Goal: Transaction & Acquisition: Purchase product/service

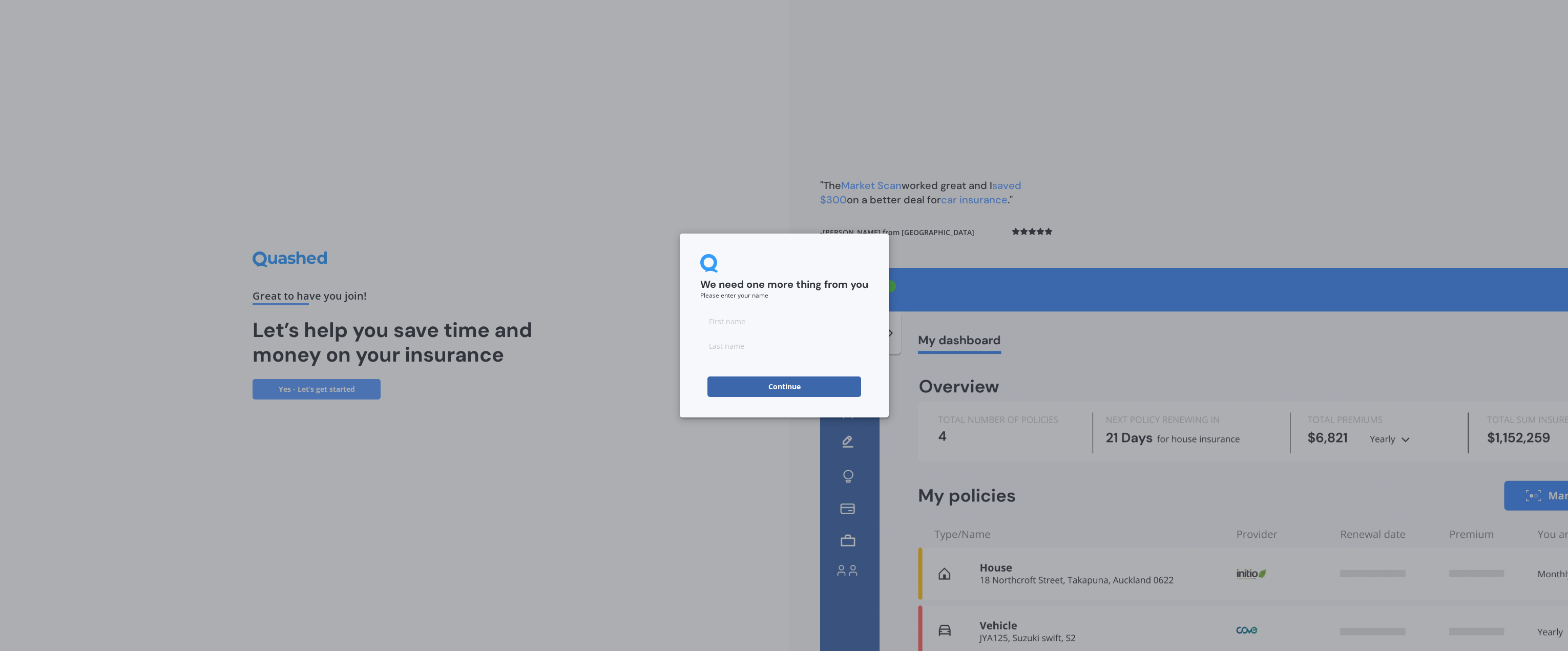
click at [745, 324] on input at bounding box center [784, 321] width 168 height 21
type input "[PERSON_NAME]"
click at [678, 387] on div "We need one more thing from you Please enter your name [PERSON_NAME] Continue" at bounding box center [784, 325] width 1568 height 651
click at [761, 386] on button "Continue" at bounding box center [784, 387] width 153 height 21
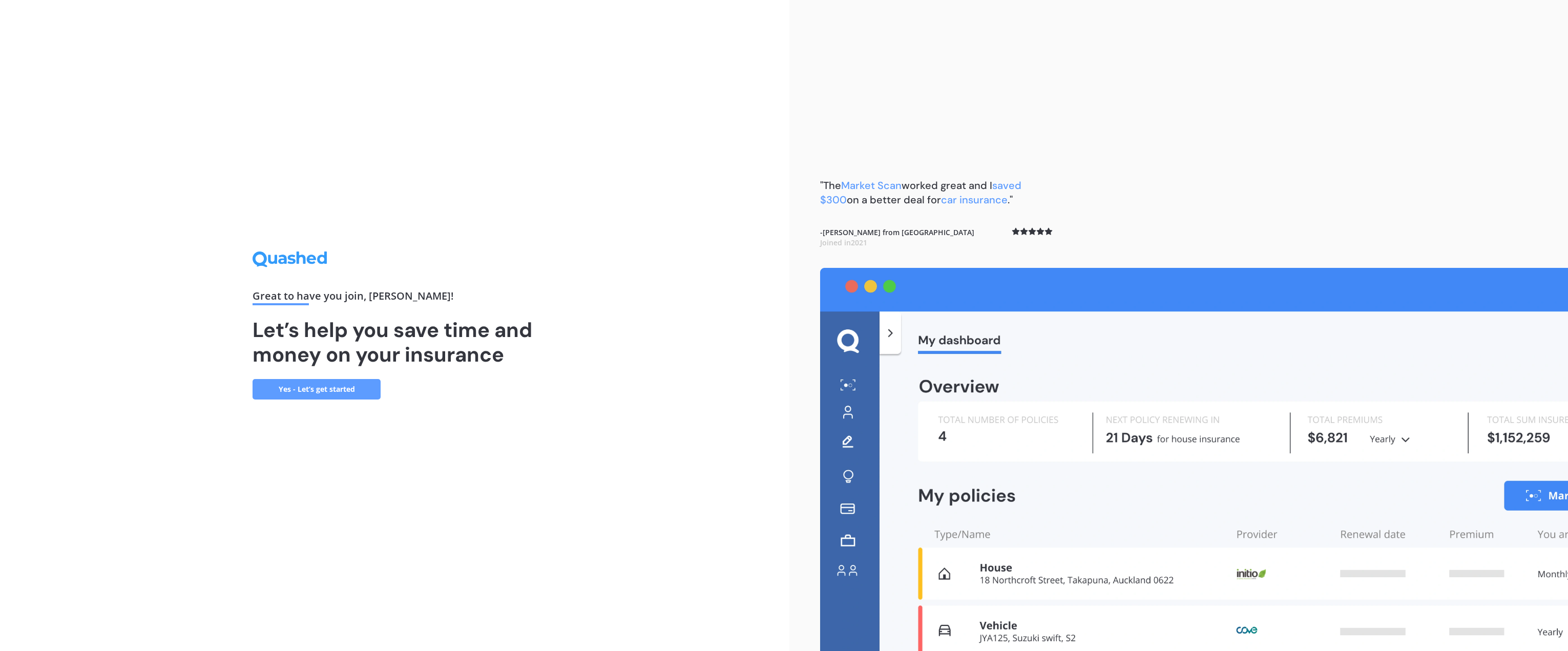
click at [298, 393] on link "Yes - Let’s get started" at bounding box center [316, 389] width 128 height 21
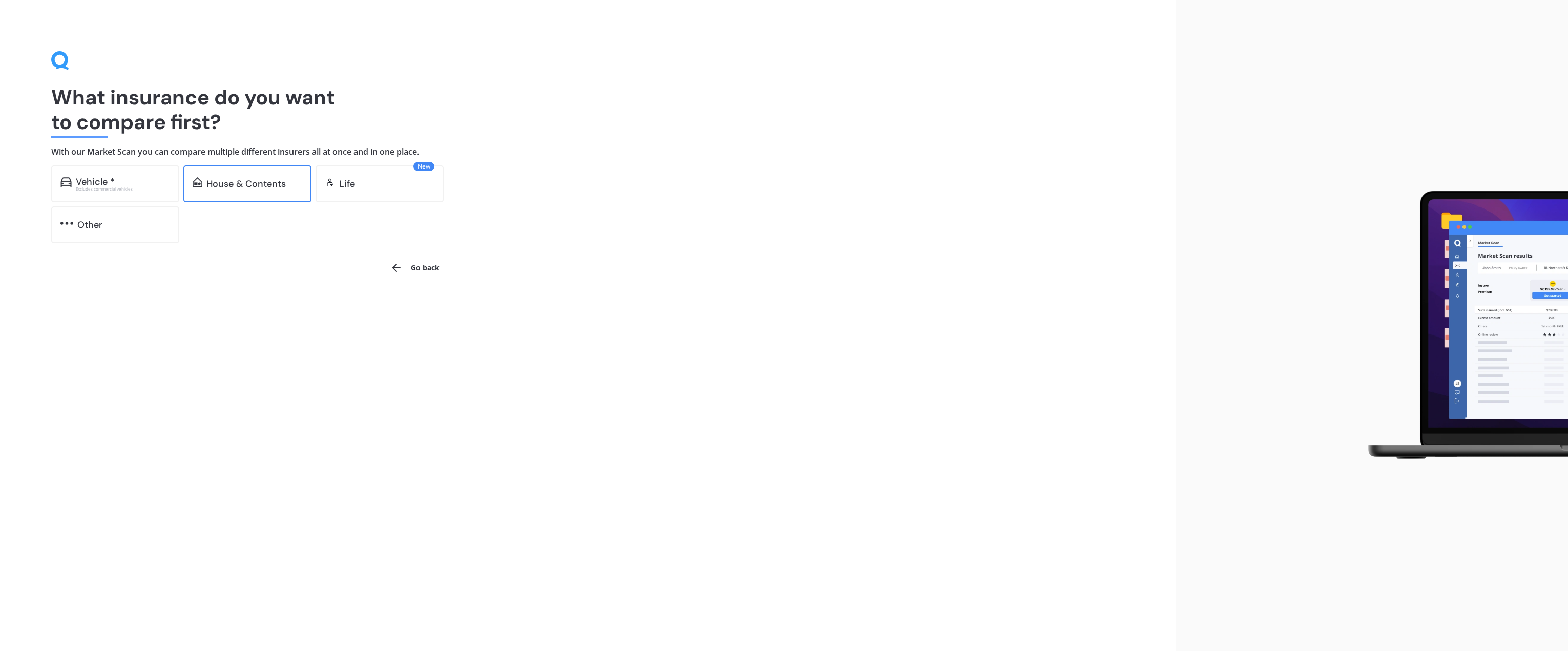
click at [272, 183] on div "House & Contents" at bounding box center [246, 184] width 80 height 10
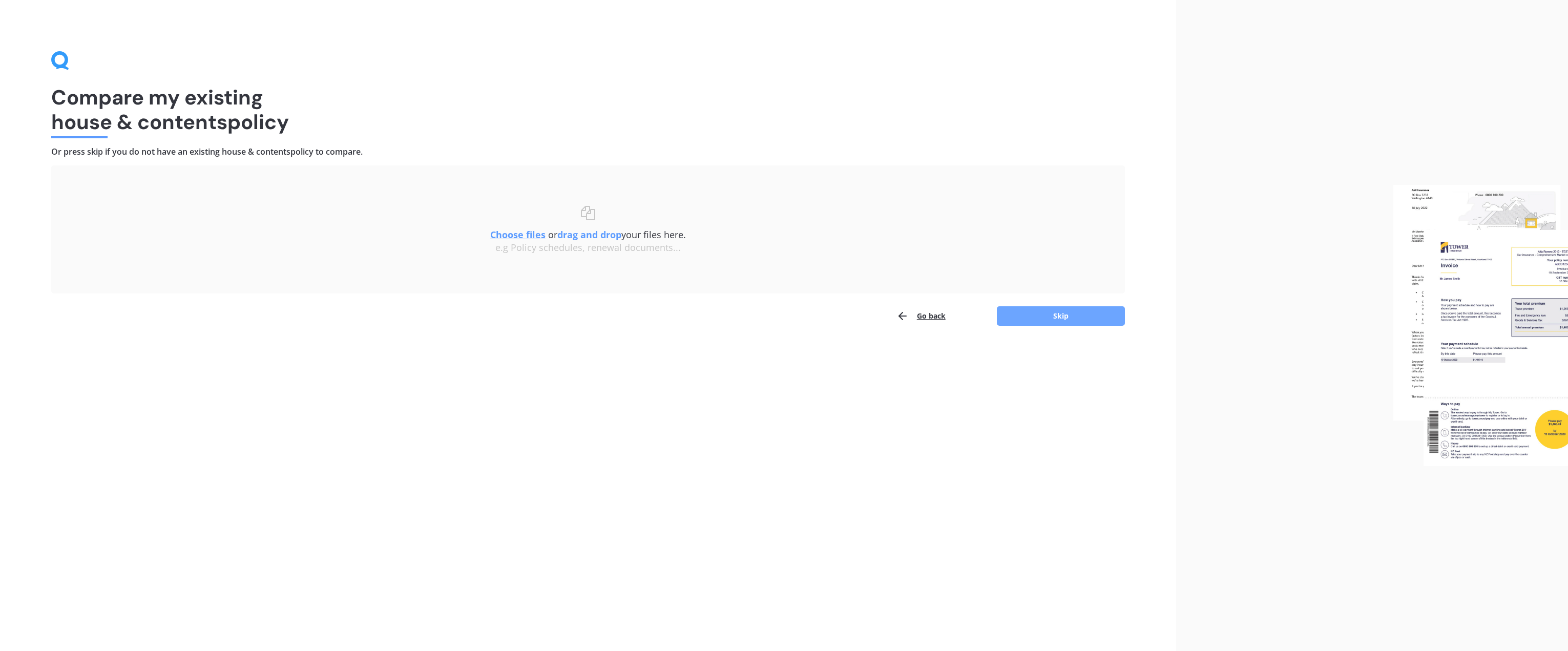
click at [1054, 313] on button "Skip" at bounding box center [1060, 316] width 128 height 20
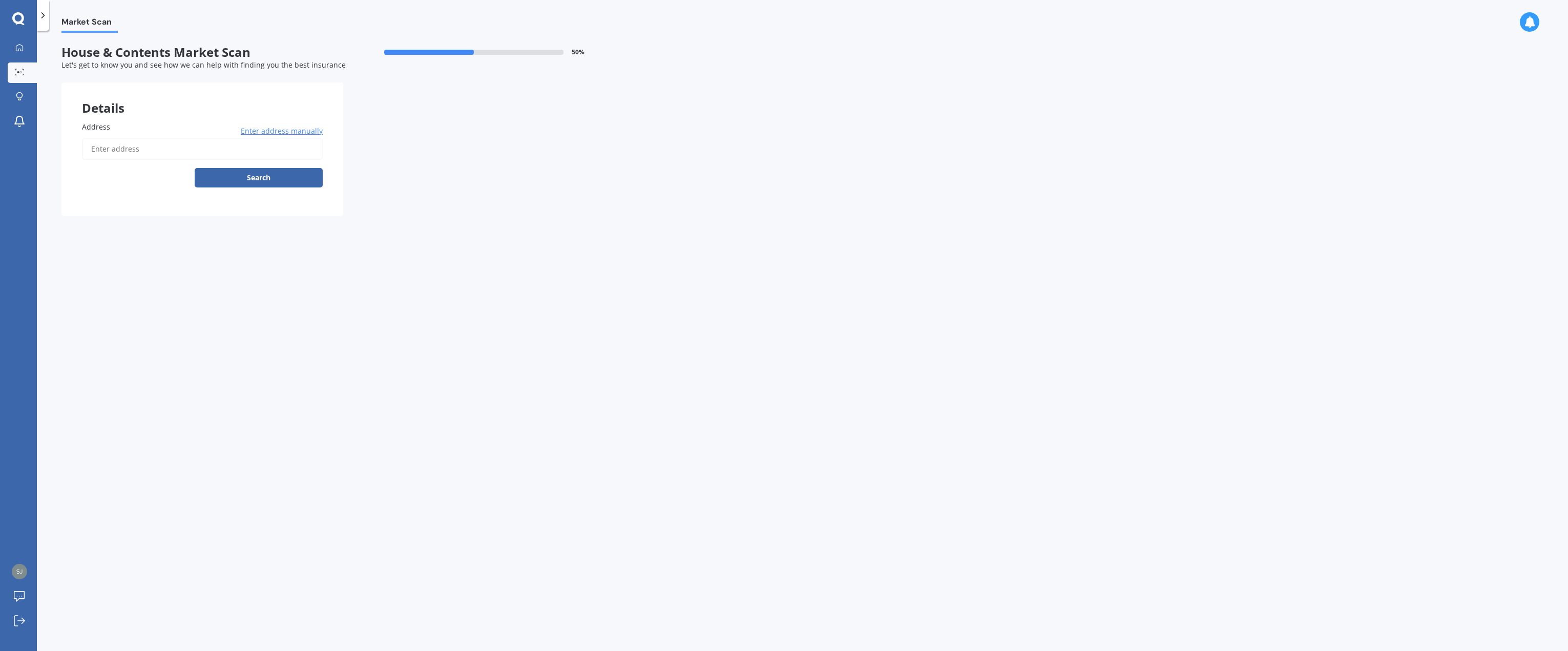
click at [148, 151] on input "Address" at bounding box center [202, 149] width 241 height 22
click at [194, 168] on button "Search" at bounding box center [258, 177] width 128 height 20
type input "[STREET_ADDRESS]"
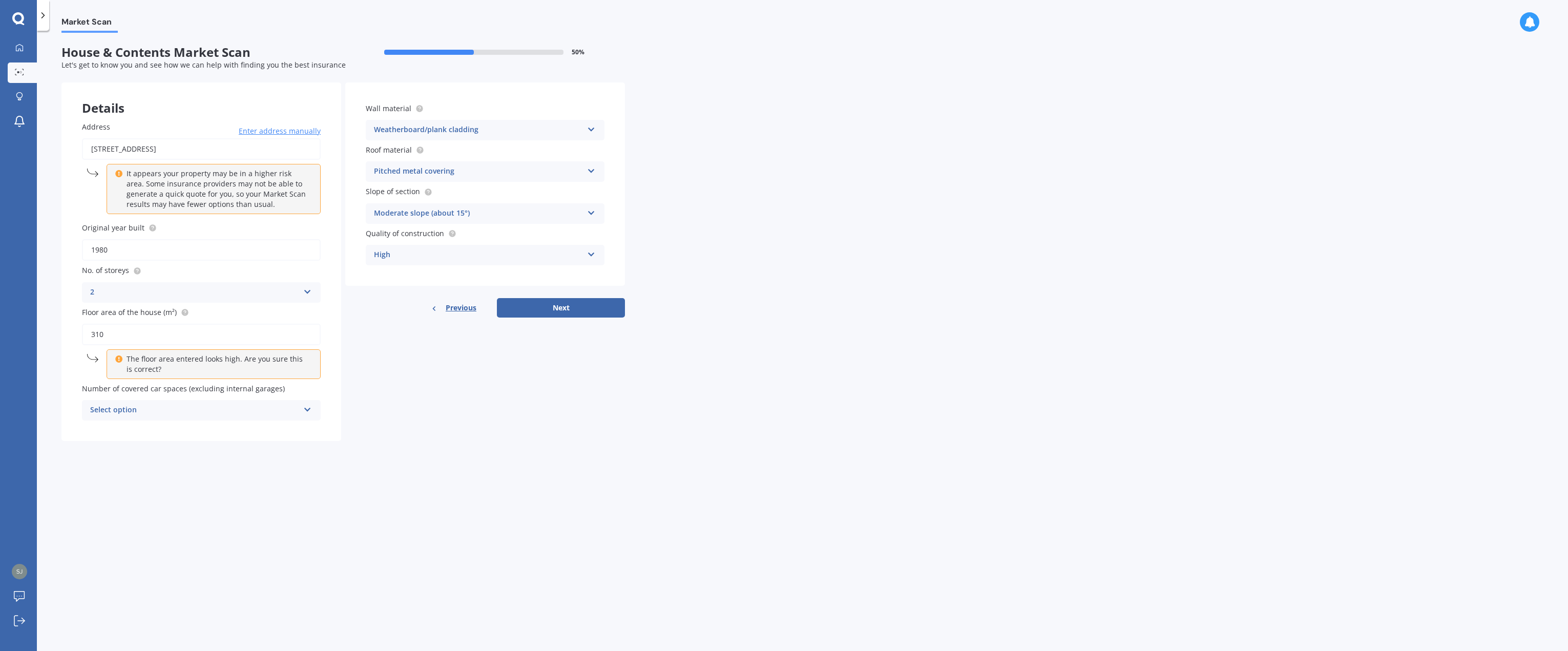
drag, startPoint x: 101, startPoint y: 249, endPoint x: 108, endPoint y: 248, distance: 7.1
click at [108, 248] on input "1980" at bounding box center [201, 249] width 239 height 22
type input "1930"
click at [143, 407] on div "Select option" at bounding box center [194, 410] width 209 height 12
click at [134, 431] on div "0" at bounding box center [201, 429] width 238 height 18
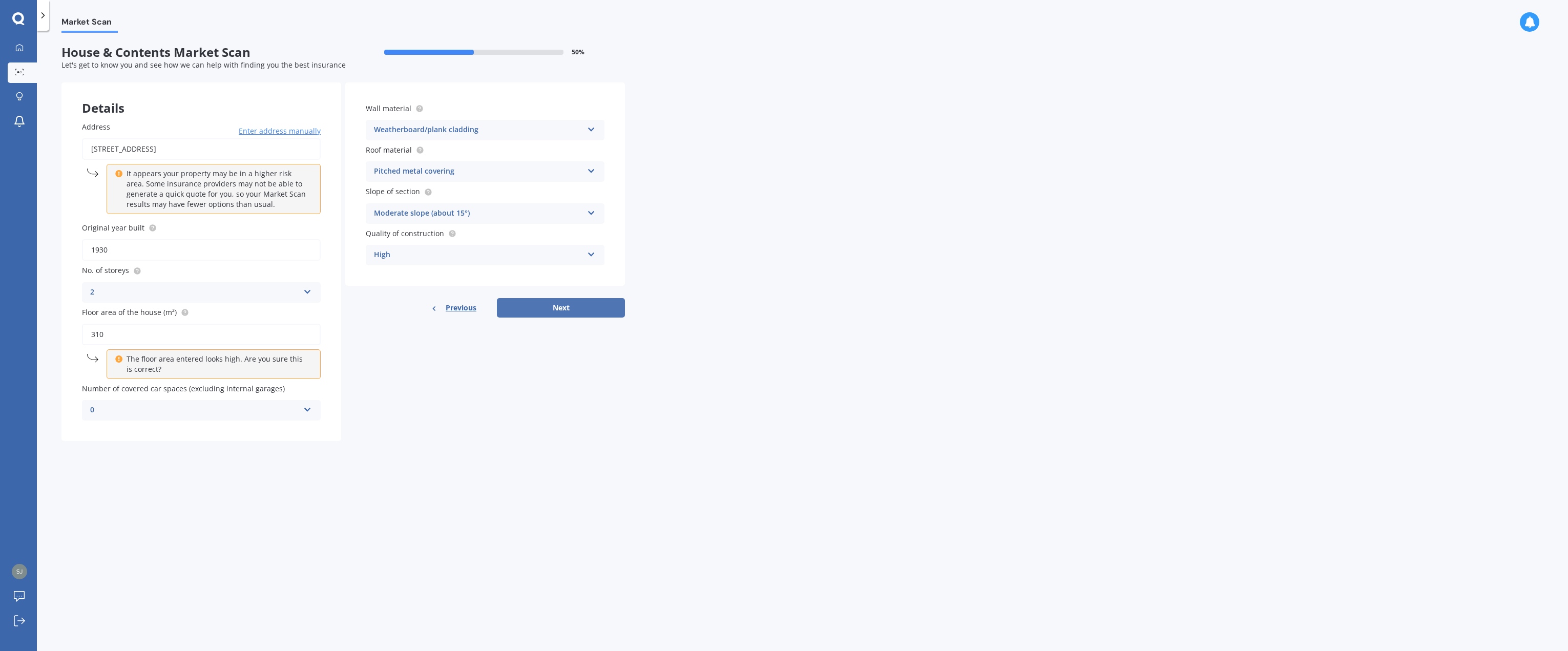
click at [563, 306] on button "Next" at bounding box center [560, 308] width 128 height 20
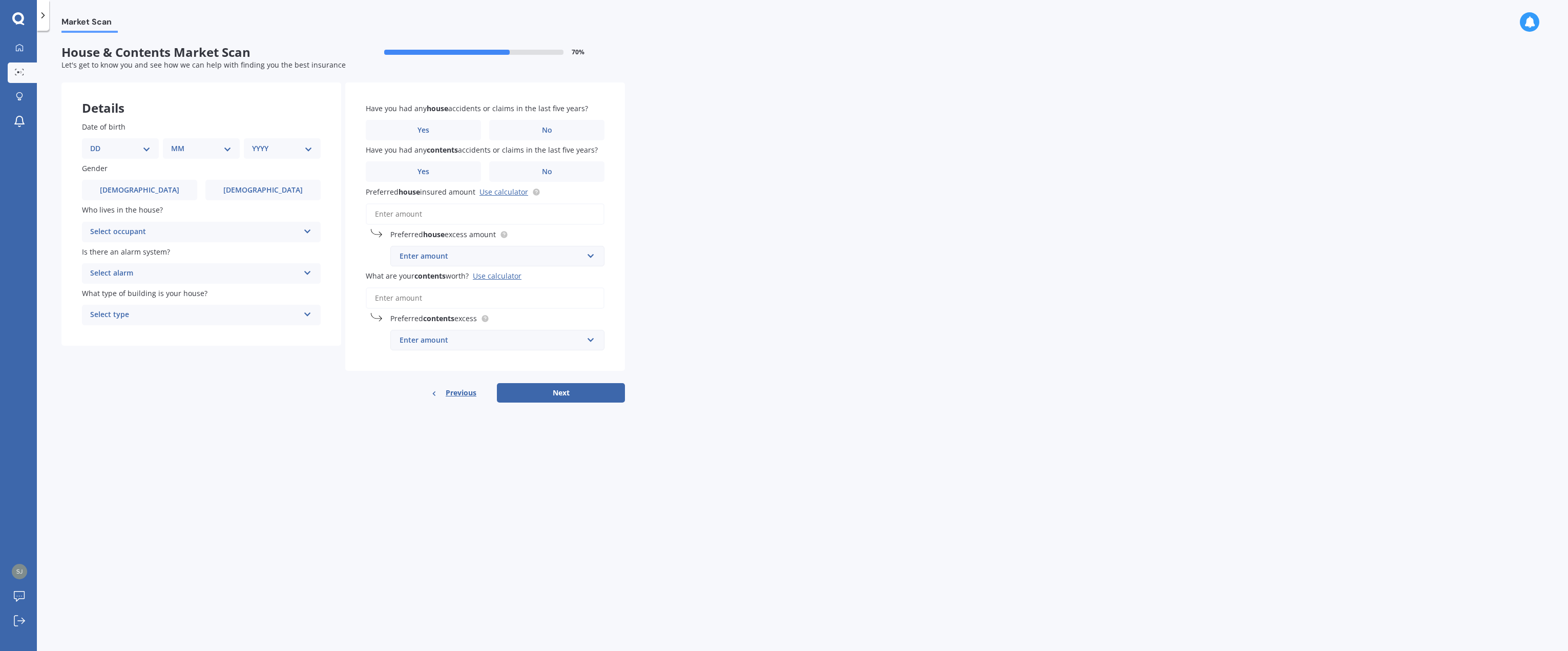
click at [147, 150] on select "DD 01 02 03 04 05 06 07 08 09 10 11 12 13 14 15 16 17 18 19 20 21 22 23 24 25 2…" at bounding box center [120, 149] width 61 height 11
select select "17"
click at [99, 143] on select "DD 01 02 03 04 05 06 07 08 09 10 11 12 13 14 15 16 17 18 19 20 21 22 23 24 25 2…" at bounding box center [120, 149] width 61 height 11
click at [225, 149] on select "MM 01 02 03 04 05 06 07 08 09 10 11 12" at bounding box center [203, 149] width 56 height 11
select select "07"
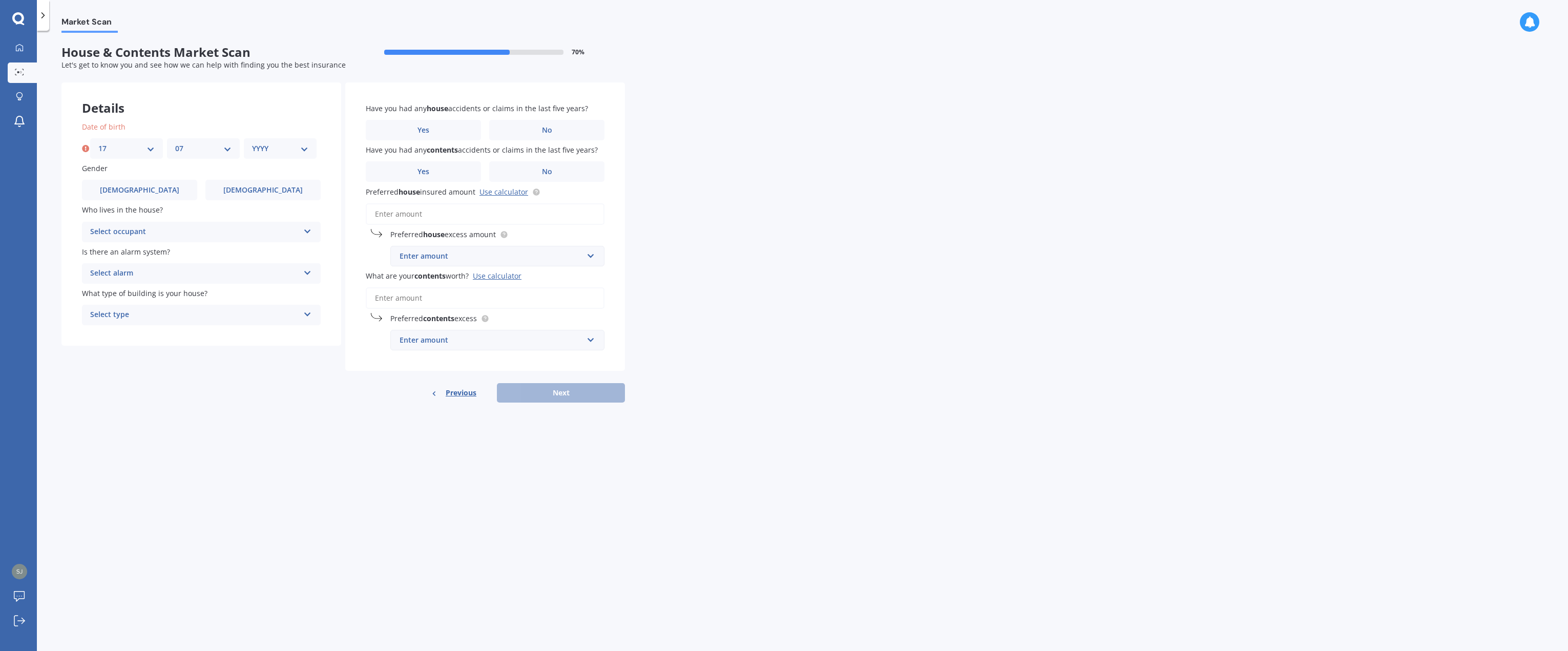
click at [175, 143] on select "MM 01 02 03 04 05 06 07 08 09 10 11 12" at bounding box center [203, 149] width 56 height 11
click at [303, 151] on select "YYYY 2009 2008 2007 2006 2005 2004 2003 2002 2001 2000 1999 1998 1997 1996 1995…" at bounding box center [279, 149] width 56 height 11
select select "1970"
click at [252, 143] on select "YYYY 2009 2008 2007 2006 2005 2004 2003 2002 2001 2000 1999 1998 1997 1996 1995…" at bounding box center [279, 149] width 56 height 11
click at [180, 191] on label "[DEMOGRAPHIC_DATA]" at bounding box center [139, 190] width 116 height 21
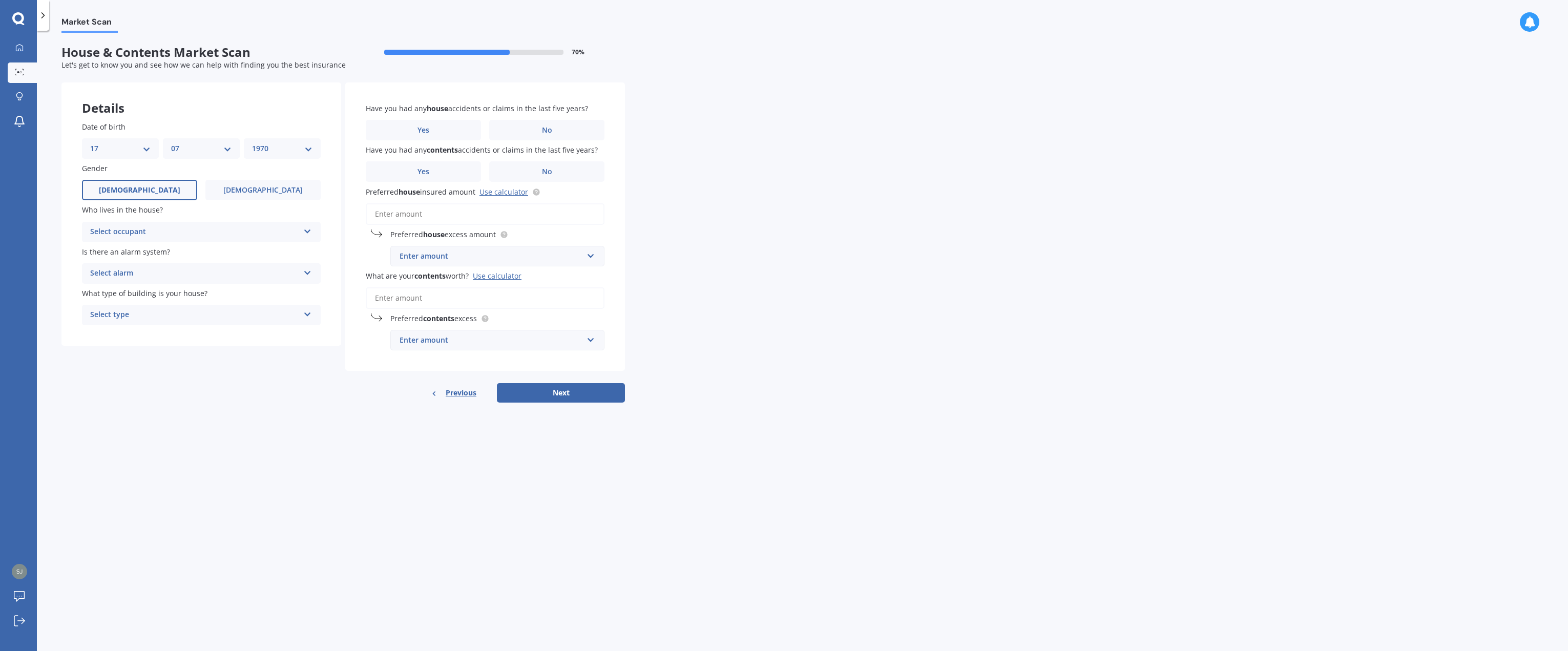
click at [0, 0] on input "[DEMOGRAPHIC_DATA]" at bounding box center [0, 0] width 0 height 0
click at [177, 234] on div "Select occupant" at bounding box center [194, 231] width 209 height 12
click at [172, 249] on div "Owner" at bounding box center [201, 251] width 238 height 18
click at [172, 271] on div "Select alarm" at bounding box center [194, 273] width 209 height 12
click at [168, 333] on div "No" at bounding box center [201, 330] width 238 height 18
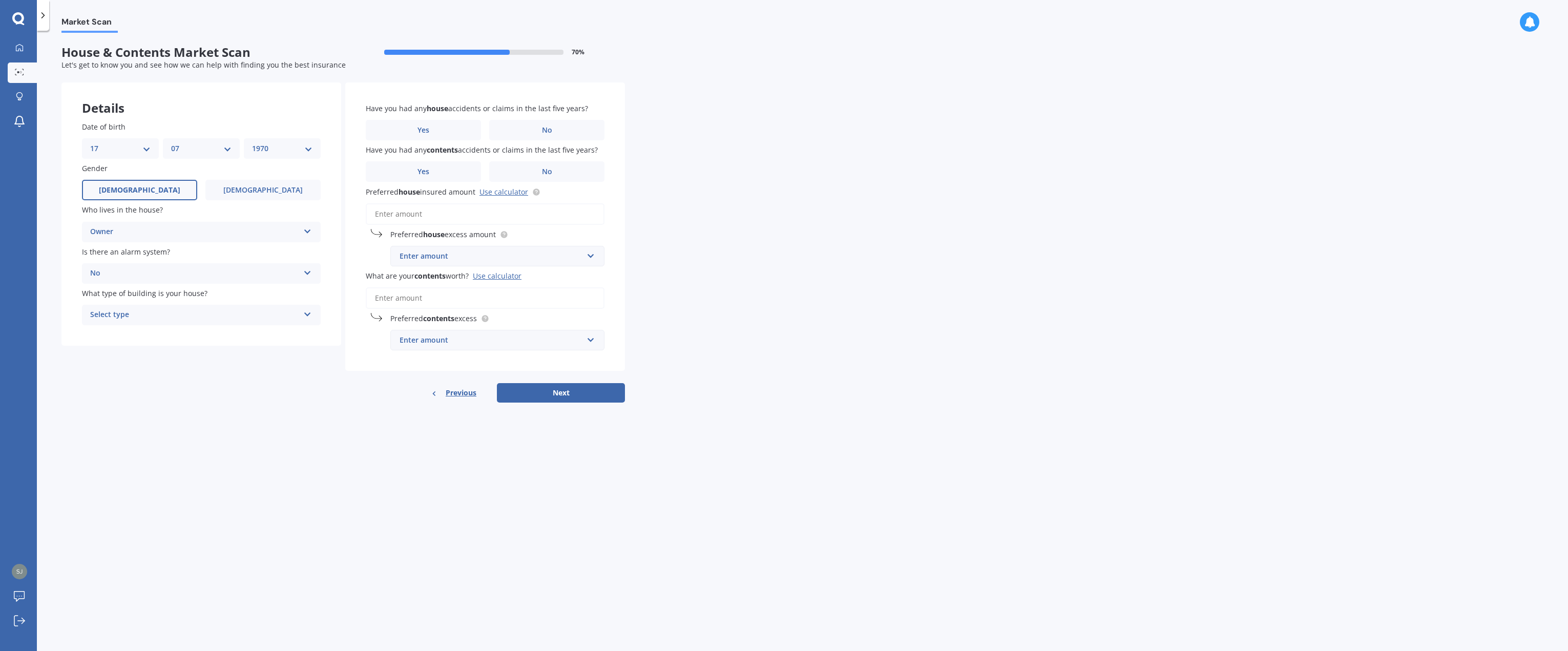
click at [177, 313] on div "Select type" at bounding box center [194, 315] width 209 height 12
click at [173, 326] on div "Freestanding" at bounding box center [201, 335] width 238 height 18
click at [559, 132] on label "No" at bounding box center [547, 131] width 116 height 21
click at [0, 0] on input "No" at bounding box center [0, 0] width 0 height 0
click at [544, 179] on label "No" at bounding box center [547, 172] width 116 height 21
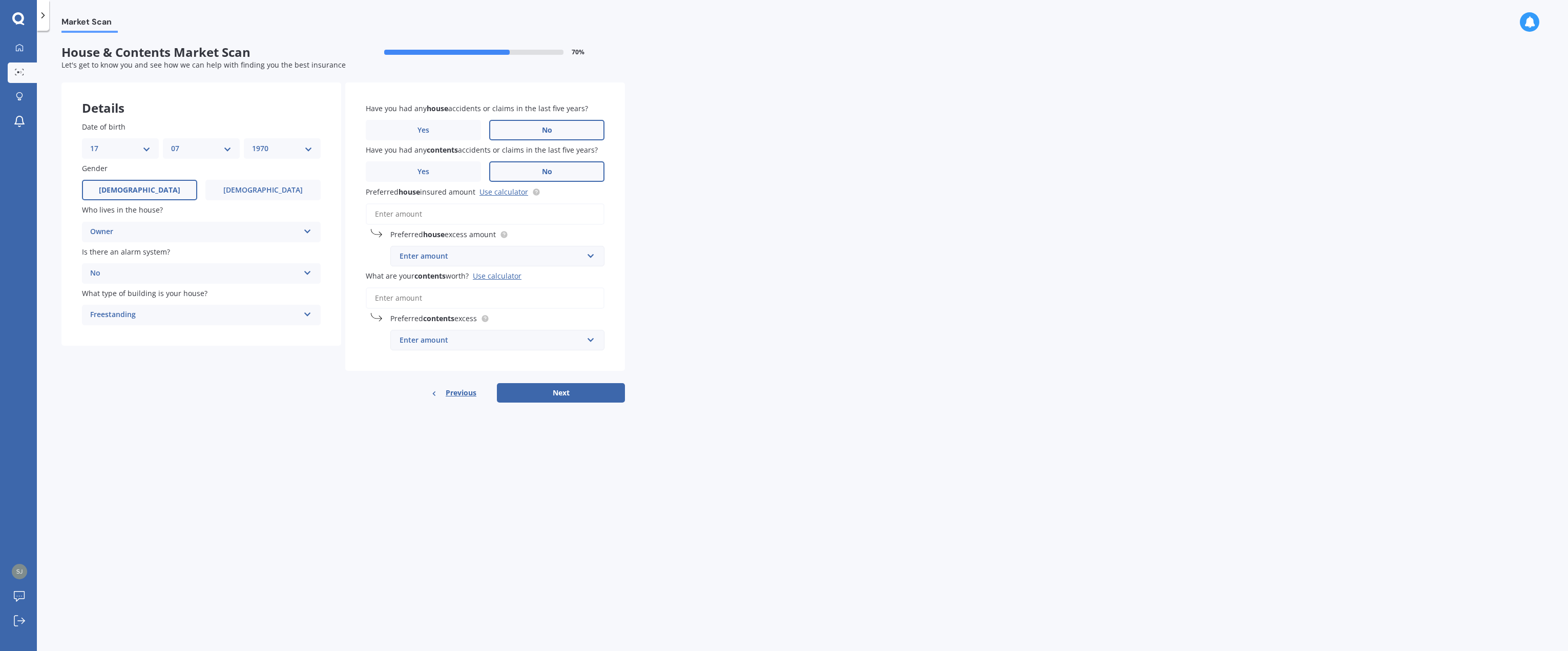
click at [0, 0] on input "No" at bounding box center [0, 0] width 0 height 0
click at [494, 214] on input "Preferred house insured amount Use calculator" at bounding box center [485, 214] width 239 height 22
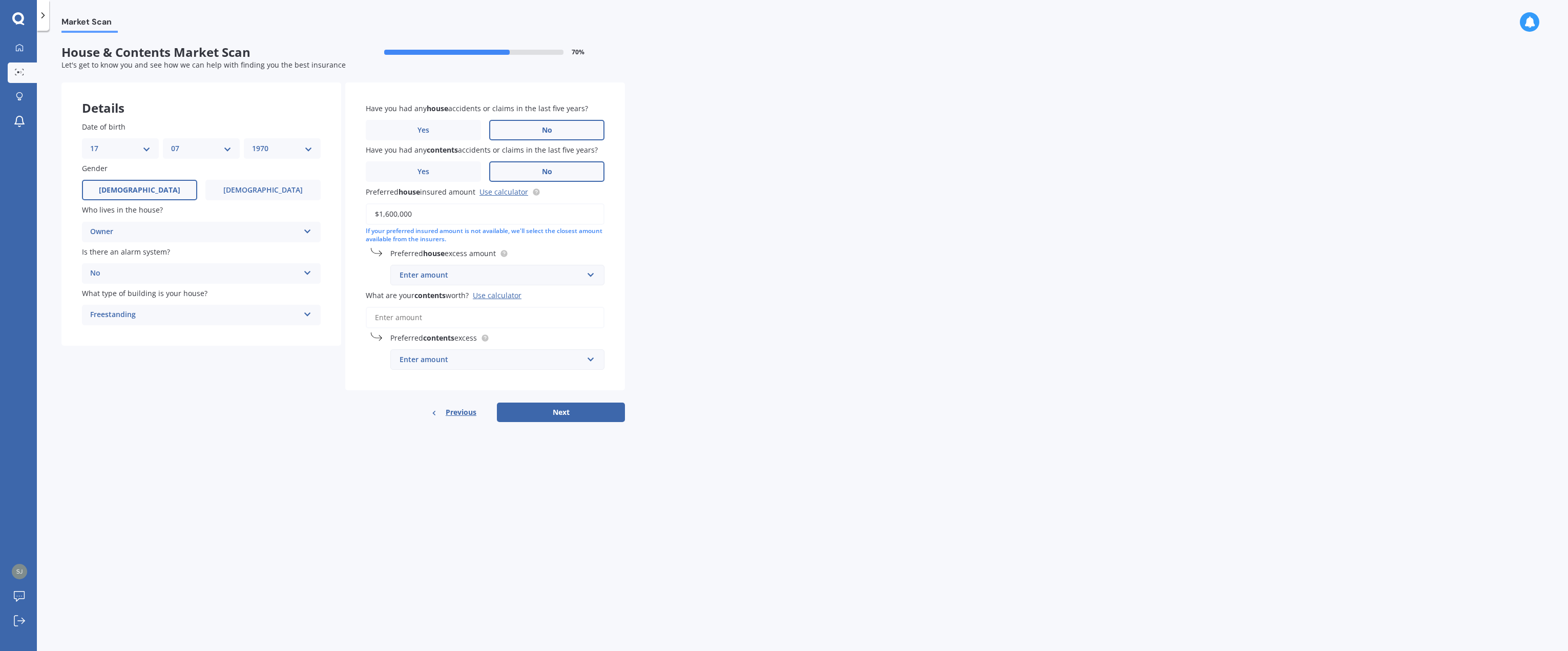
type input "$1,600,000"
click at [546, 273] on div "Enter amount" at bounding box center [492, 275] width 184 height 11
click at [442, 372] on div "$1,000" at bounding box center [496, 371] width 213 height 19
click at [442, 331] on input "What are your contents worth? Use calculator" at bounding box center [485, 329] width 239 height 22
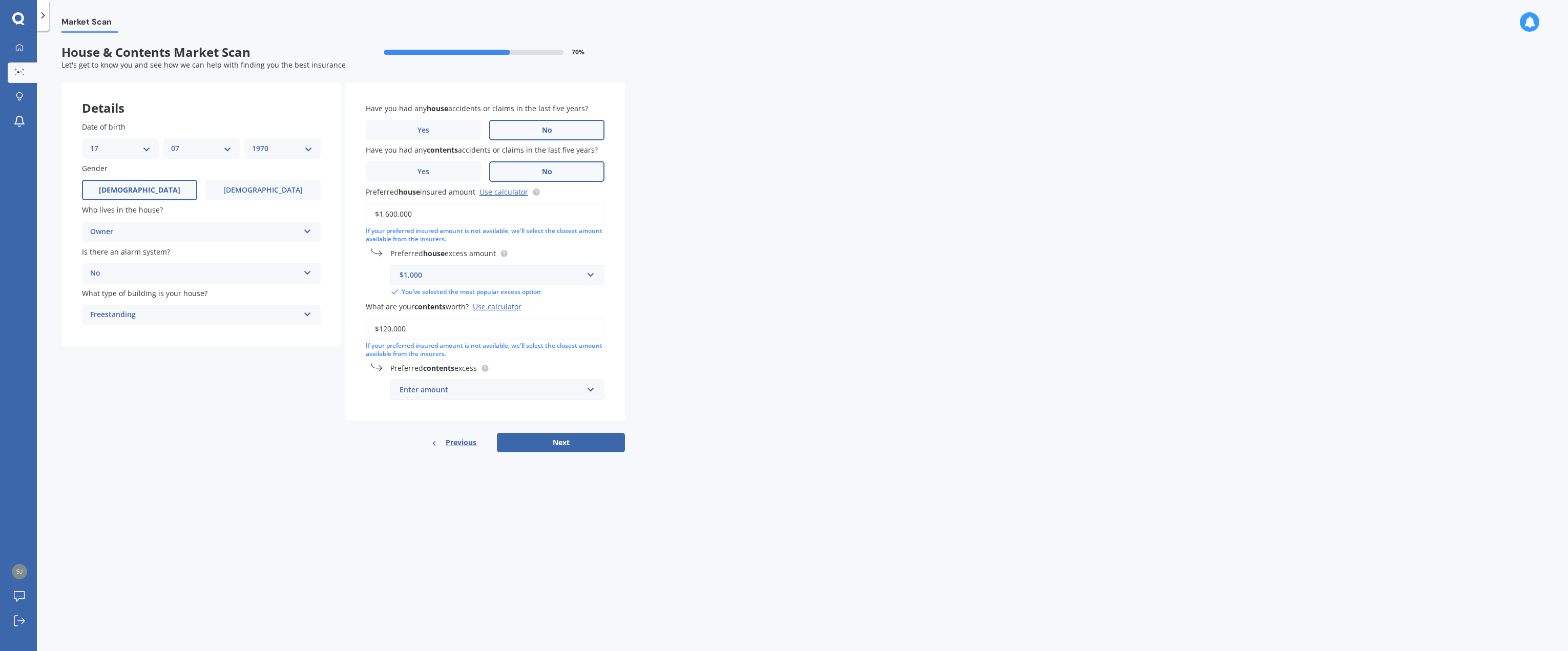
type input "$120,000"
click at [541, 389] on div "Enter amount" at bounding box center [492, 389] width 184 height 11
click at [506, 508] on div "$1,000" at bounding box center [496, 504] width 213 height 19
click at [491, 268] on input "text" at bounding box center [494, 275] width 205 height 20
click at [452, 390] on div "$2,000" at bounding box center [496, 389] width 213 height 19
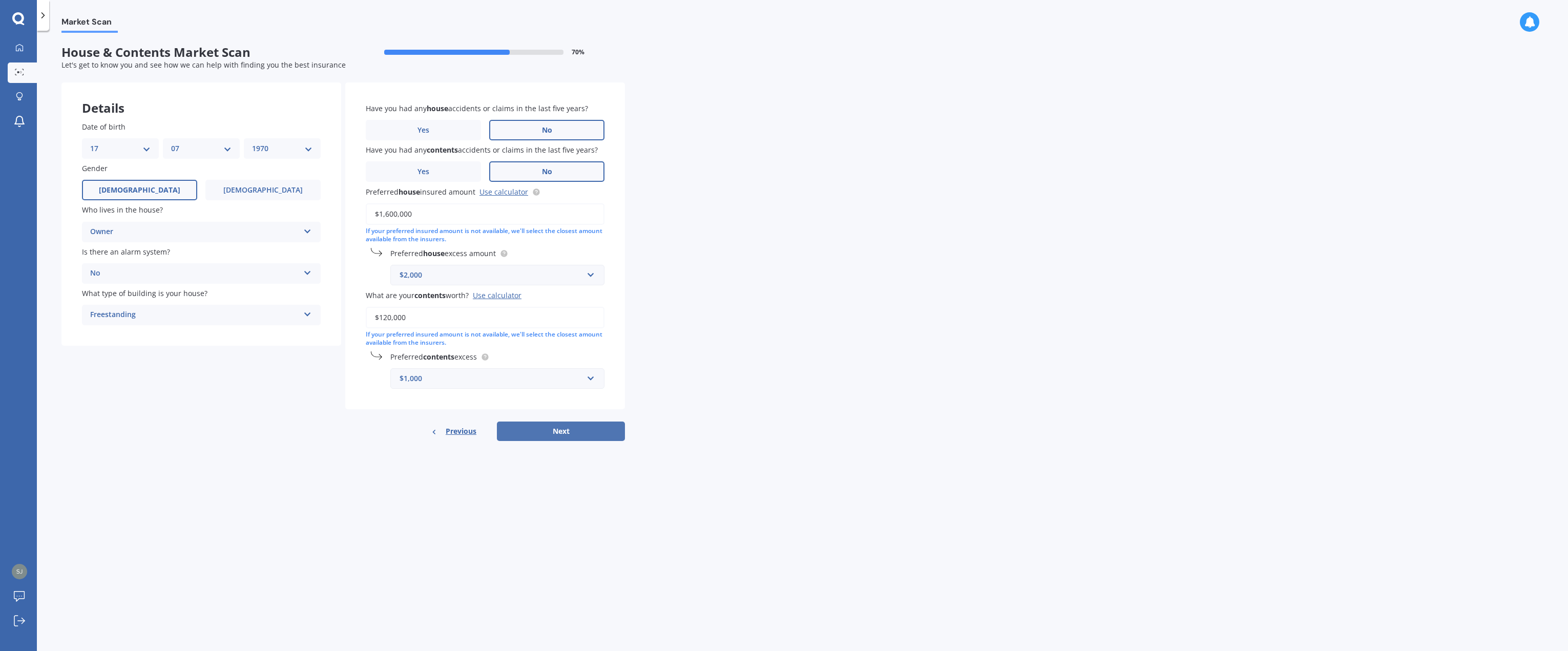
click at [542, 432] on button "Next" at bounding box center [560, 431] width 128 height 20
select select "17"
select select "07"
select select "1970"
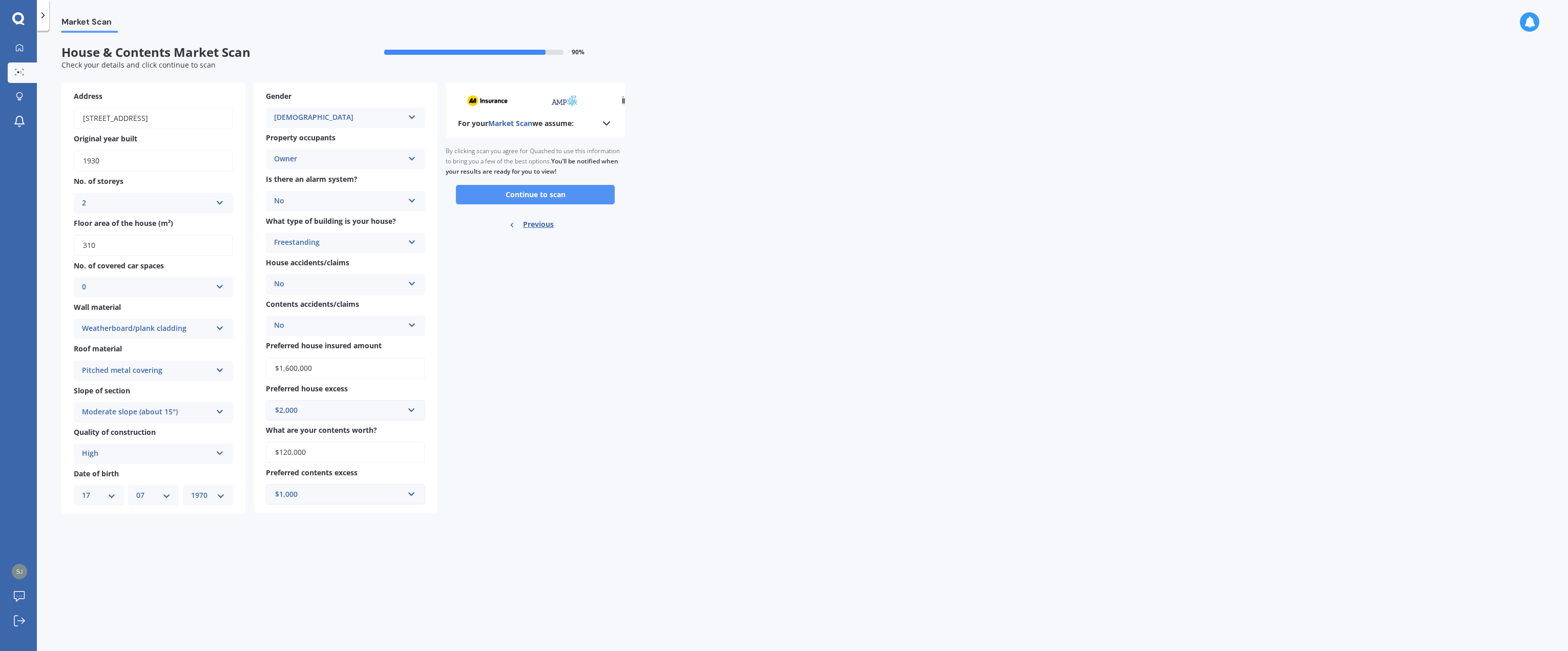
click at [540, 196] on button "Continue to scan" at bounding box center [535, 194] width 159 height 20
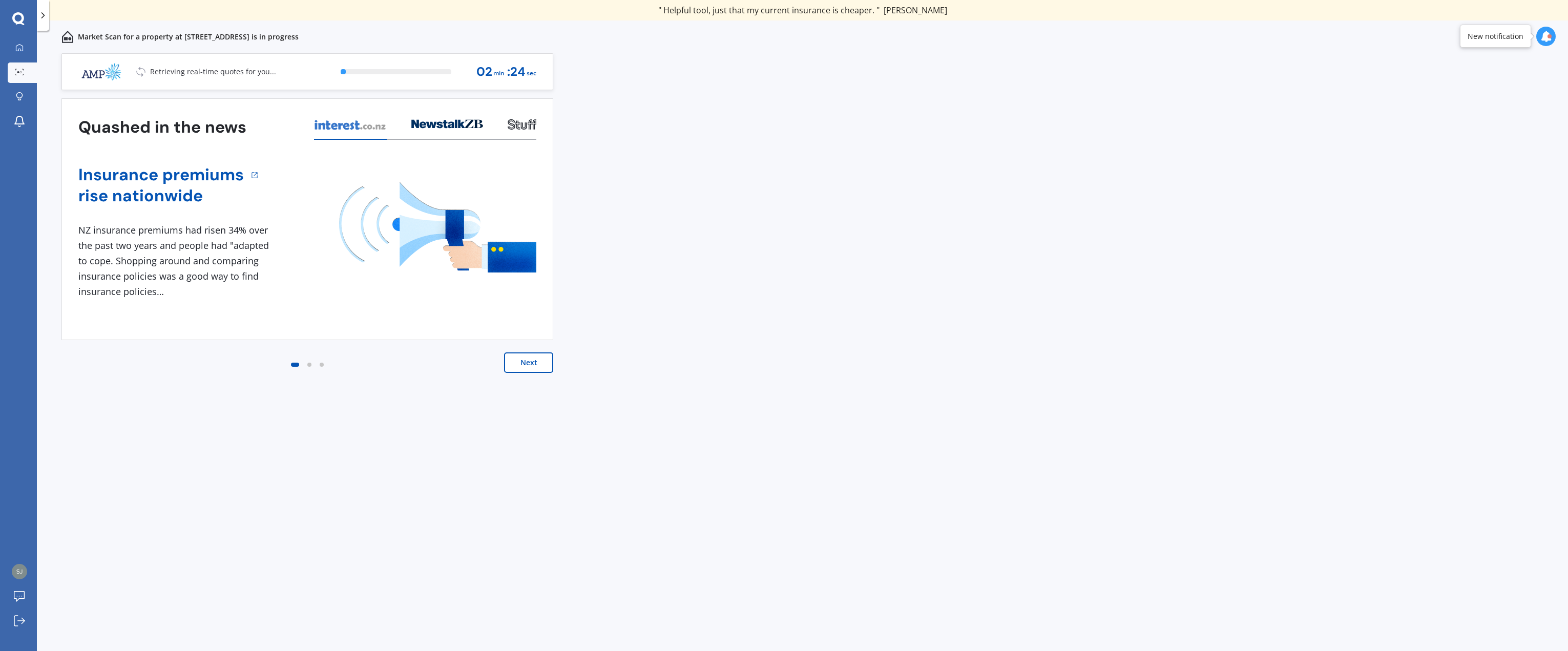
click at [532, 363] on button "Next" at bounding box center [529, 363] width 49 height 21
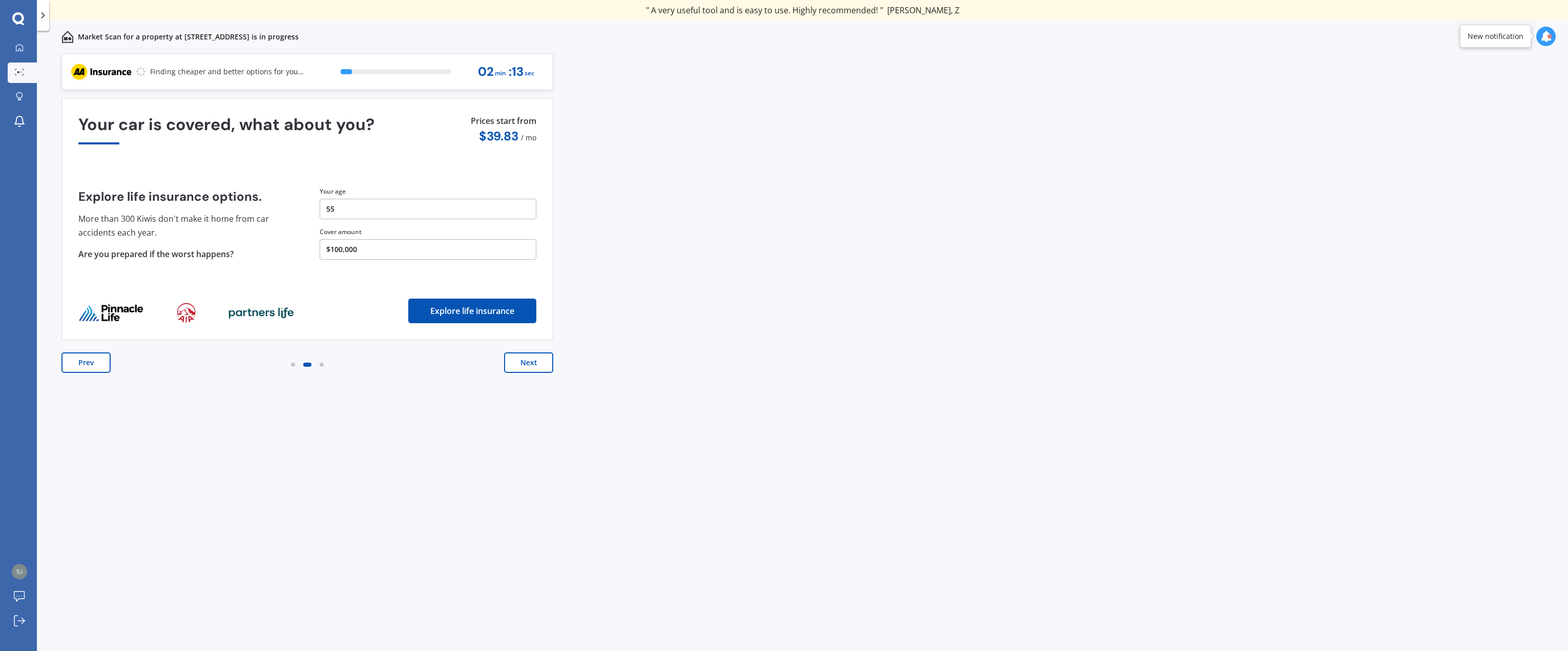
click at [532, 363] on button "Next" at bounding box center [529, 363] width 49 height 21
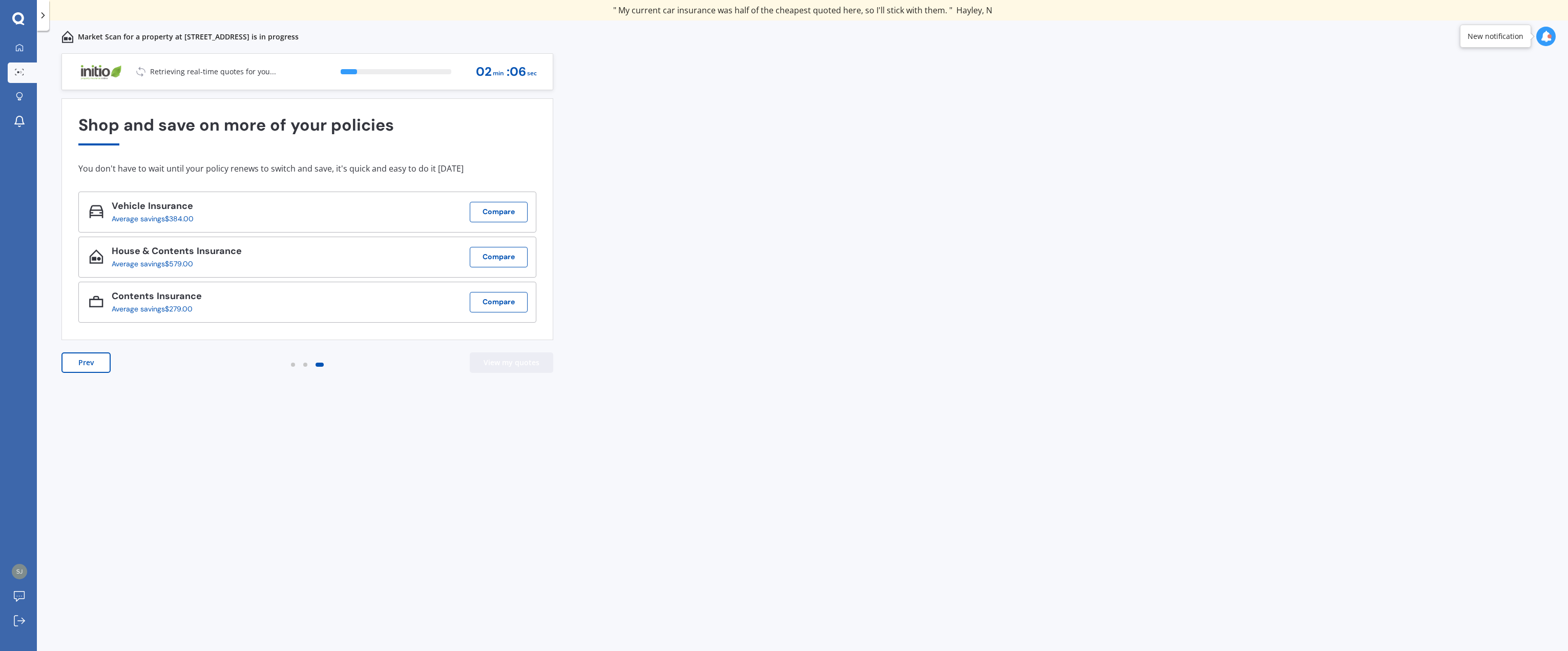
click at [516, 367] on button "View my quotes" at bounding box center [512, 363] width 83 height 21
click at [94, 363] on button "Prev" at bounding box center [86, 363] width 49 height 21
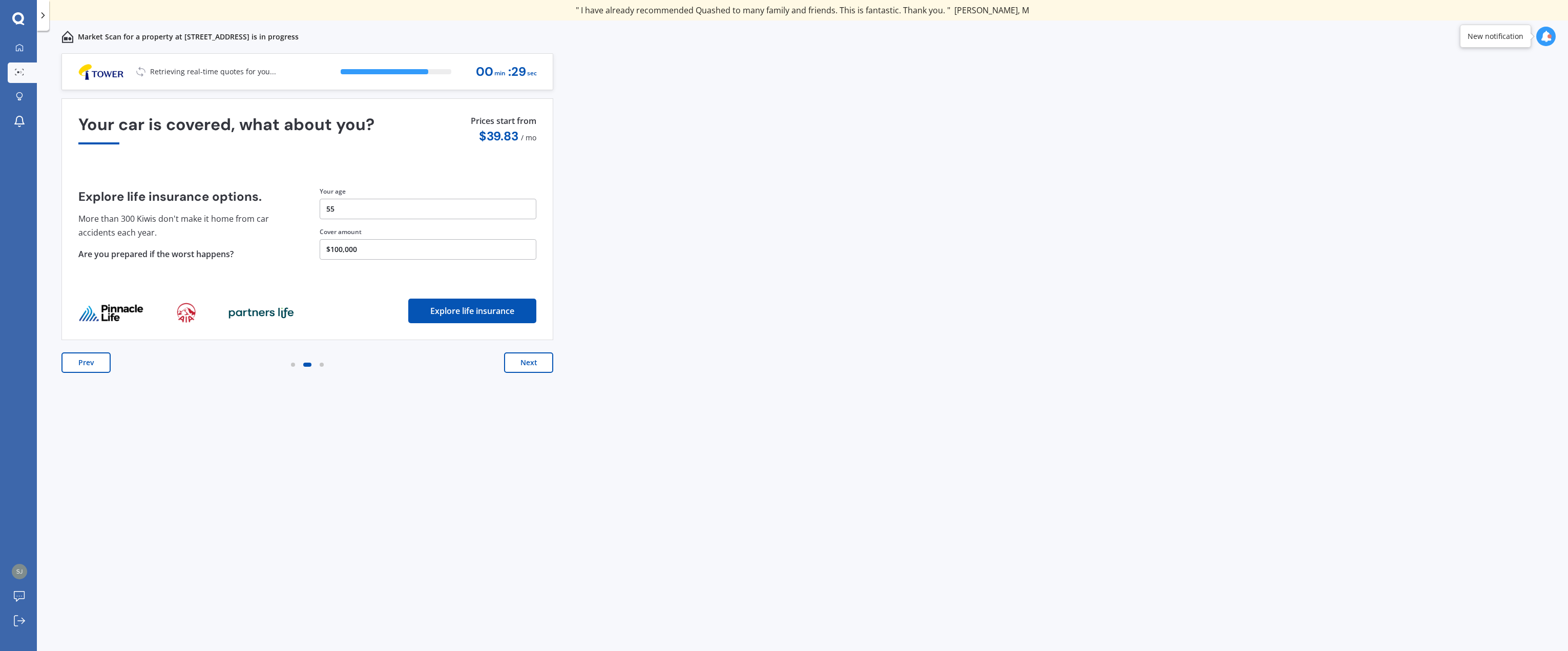
click at [101, 357] on button "Prev" at bounding box center [86, 363] width 49 height 21
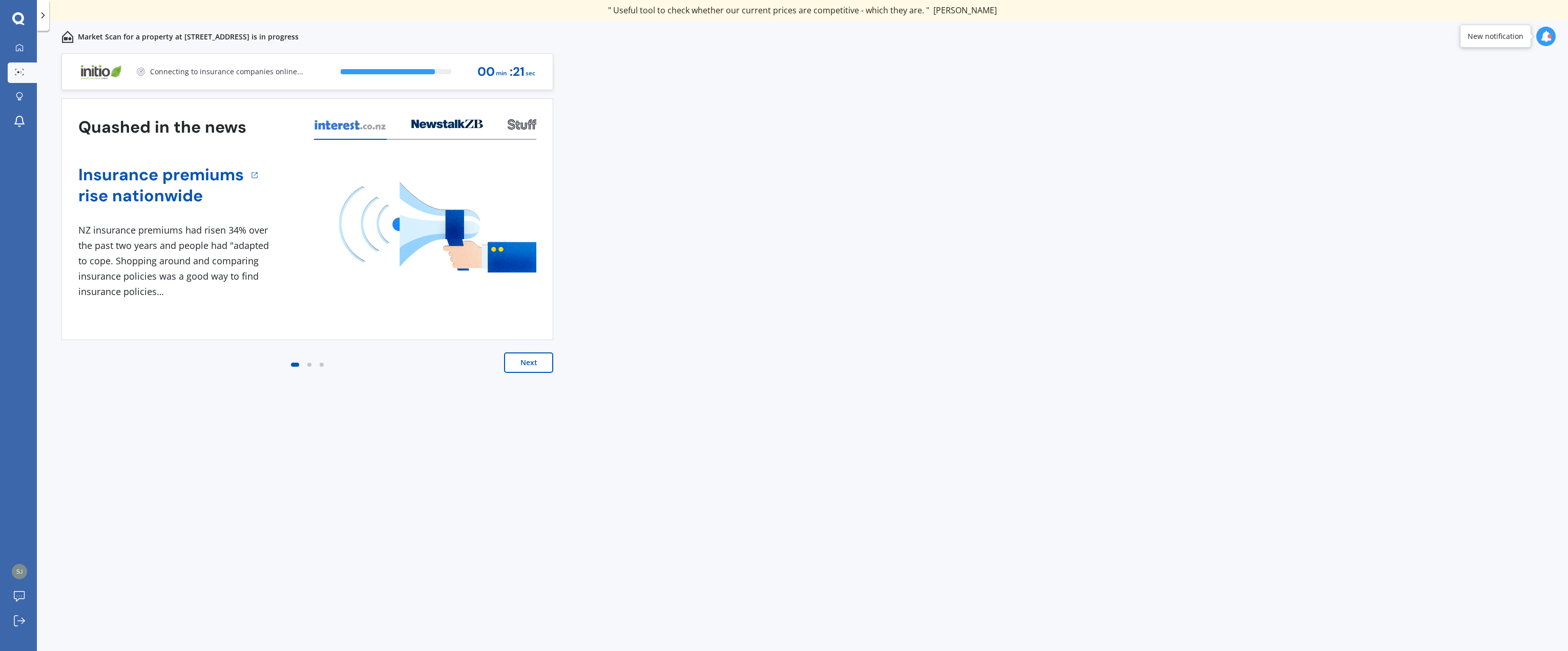
click at [540, 367] on button "Next" at bounding box center [529, 363] width 49 height 21
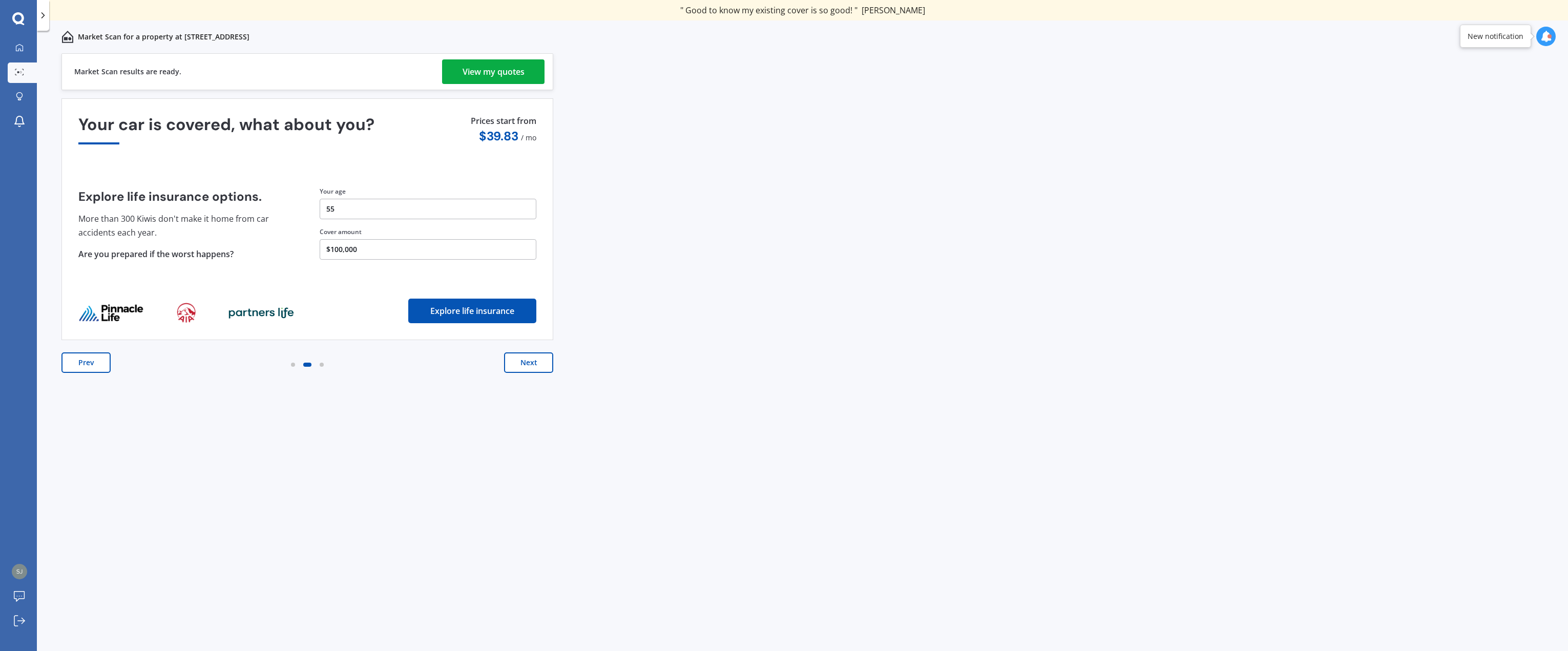
click at [489, 71] on div "View my quotes" at bounding box center [493, 72] width 62 height 25
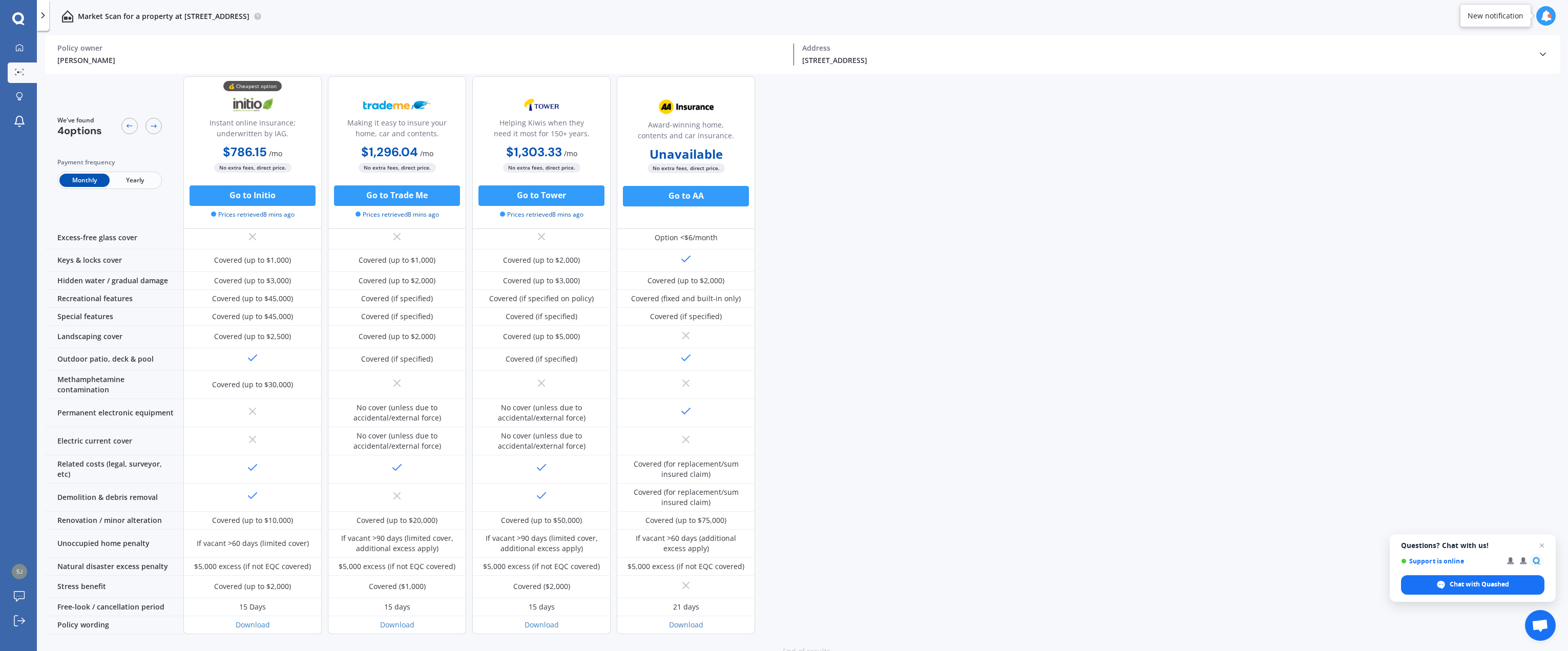
scroll to position [203, 0]
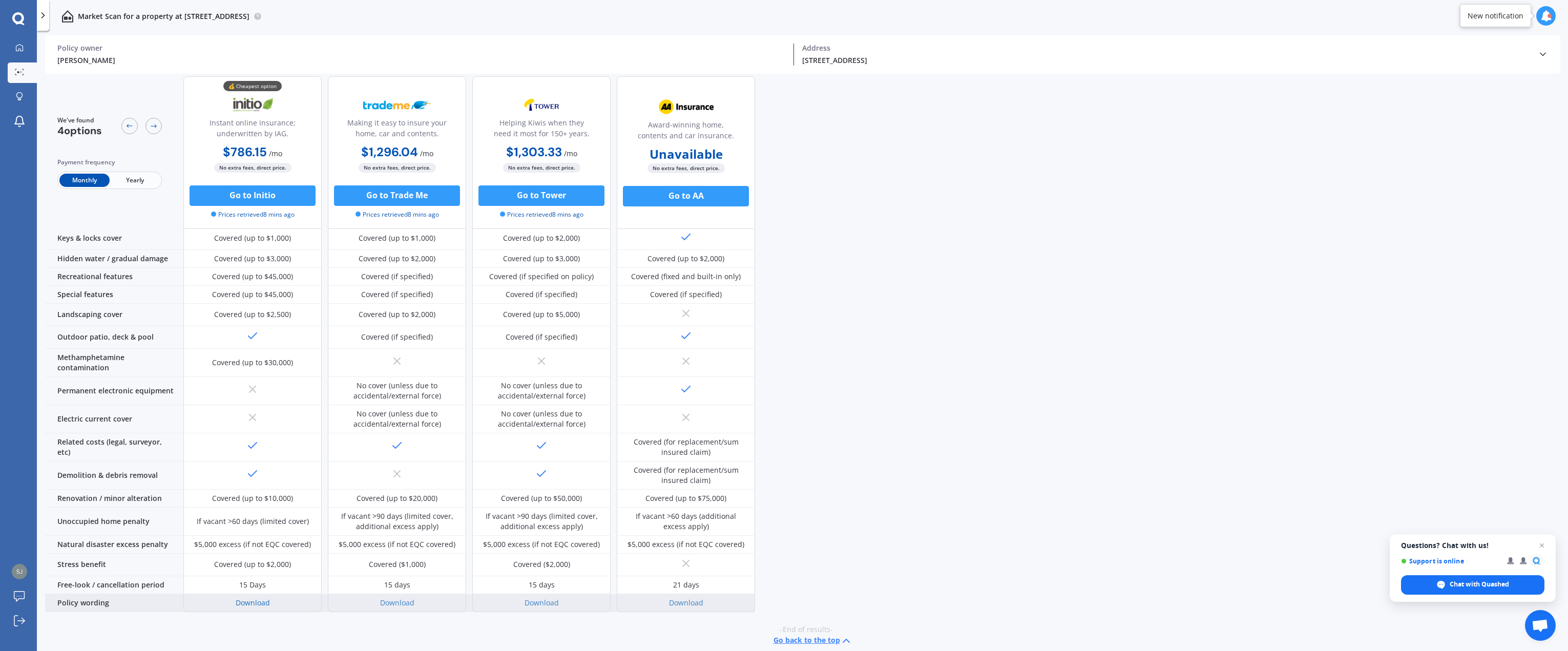
click at [258, 600] on link "Download" at bounding box center [253, 603] width 34 height 9
